Goal: Check status: Check status

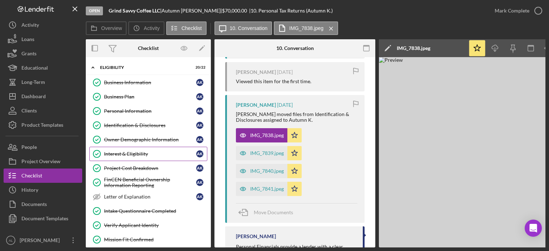
click at [143, 154] on div "Interest & Eligibility" at bounding box center [150, 154] width 92 height 6
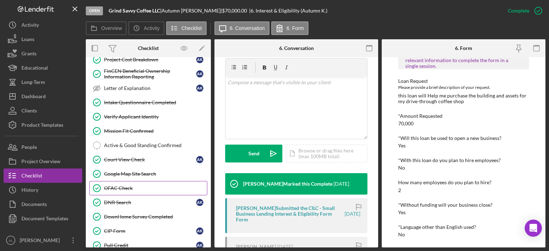
scroll to position [127, 0]
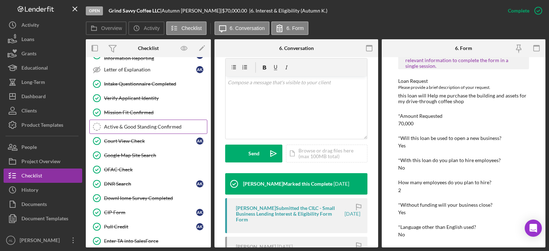
click at [141, 124] on div "Active & Good Standing Confirmed" at bounding box center [155, 127] width 103 height 6
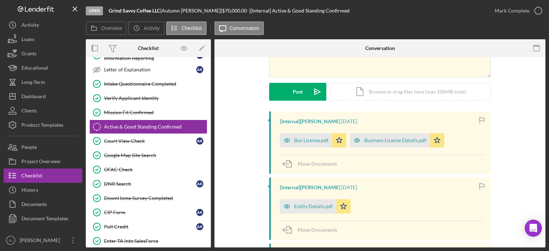
scroll to position [139, 0]
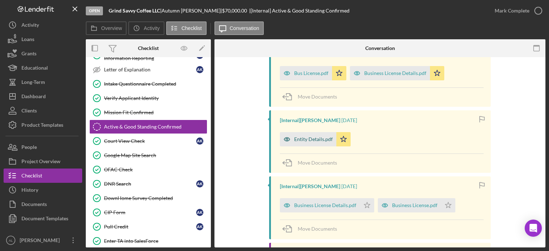
click at [302, 140] on div "Entity Details.pdf" at bounding box center [313, 140] width 39 height 6
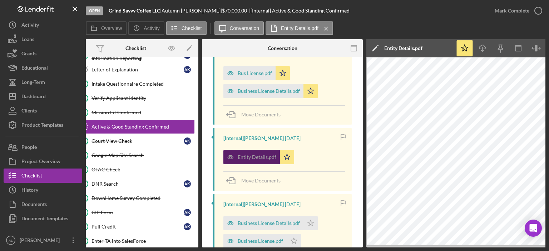
scroll to position [0, 14]
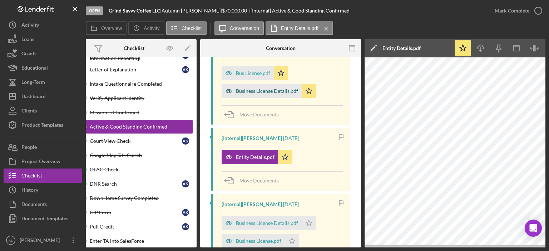
click at [247, 89] on div "Business License Details.pdf" at bounding box center [267, 91] width 62 height 6
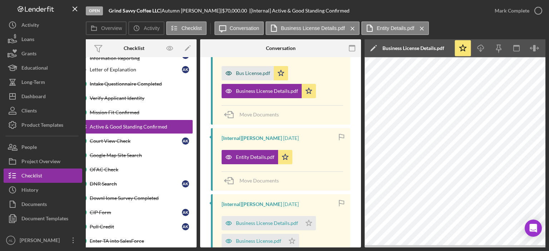
click at [245, 68] on div "Bus License.pdf" at bounding box center [248, 73] width 52 height 14
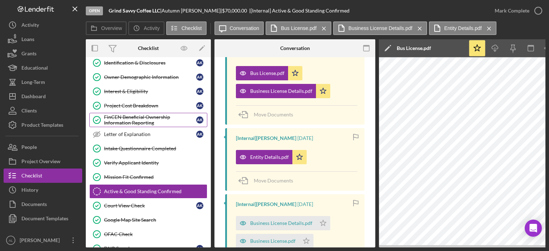
scroll to position [60, 0]
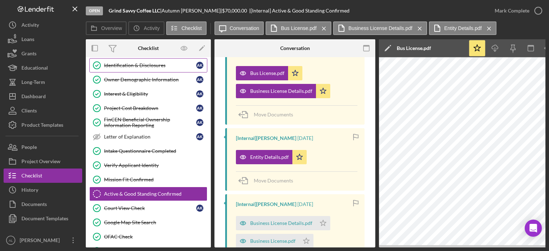
click at [148, 68] on link "Identification & Disclosures Identification & Disclosures A K" at bounding box center [148, 65] width 118 height 14
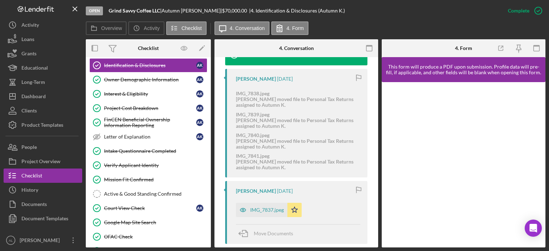
scroll to position [260, 0]
click at [266, 209] on div "IMG_7837.jpeg" at bounding box center [267, 210] width 34 height 6
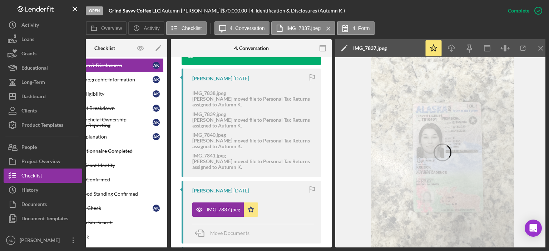
scroll to position [0, 45]
